Goal: Task Accomplishment & Management: Manage account settings

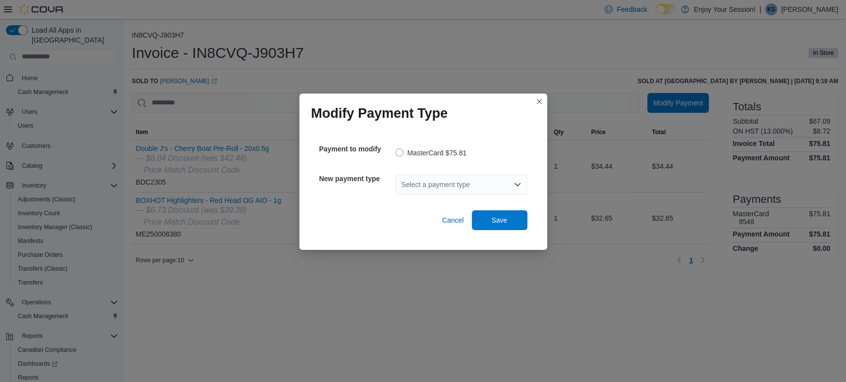
click at [420, 183] on div "Select a payment type" at bounding box center [461, 185] width 132 height 20
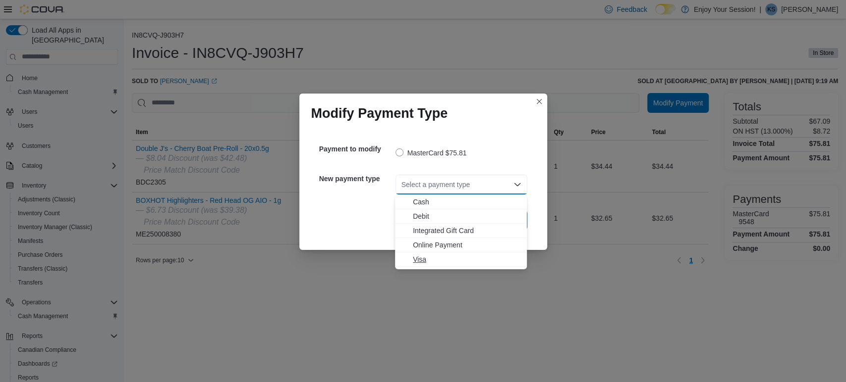
click at [422, 263] on span "Visa" at bounding box center [467, 260] width 108 height 10
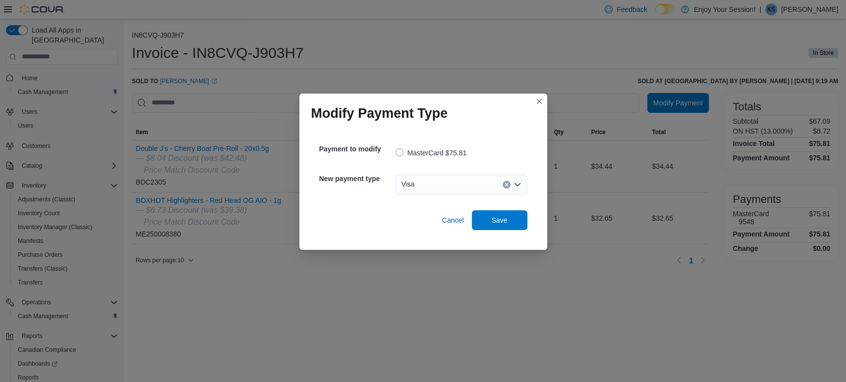
click at [504, 232] on div "Payment to modify MasterCard $75.81 New payment type Visa Cancel Save" at bounding box center [423, 183] width 224 height 109
click at [502, 221] on span "Save" at bounding box center [499, 220] width 16 height 10
